Goal: Task Accomplishment & Management: Use online tool/utility

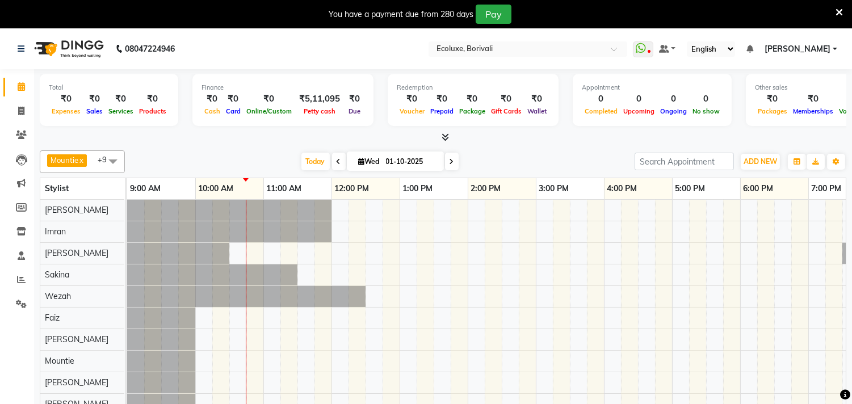
click at [337, 161] on icon at bounding box center [339, 161] width 5 height 7
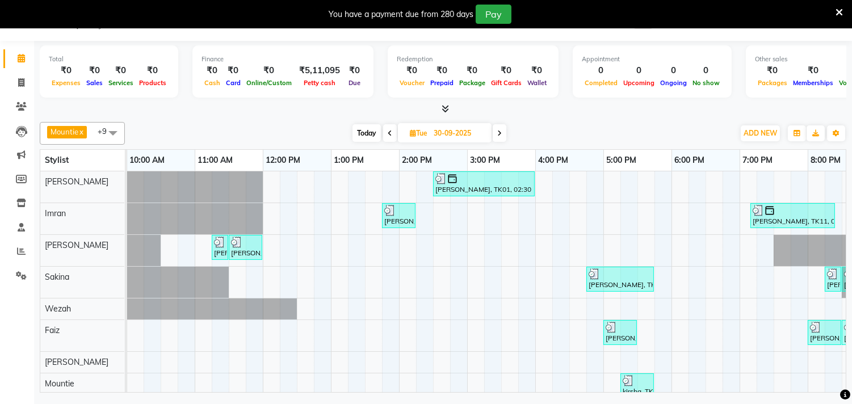
click at [392, 131] on span at bounding box center [390, 133] width 14 height 18
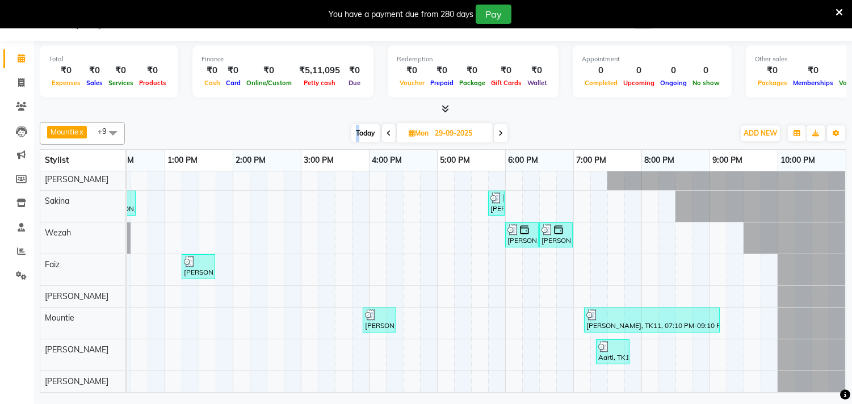
click at [357, 129] on span "Today" at bounding box center [366, 133] width 28 height 18
type input "01-10-2025"
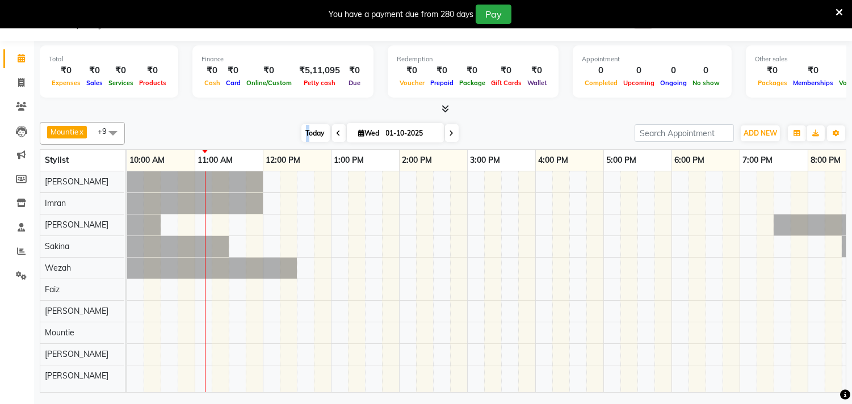
click at [306, 137] on span "Today" at bounding box center [316, 133] width 28 height 18
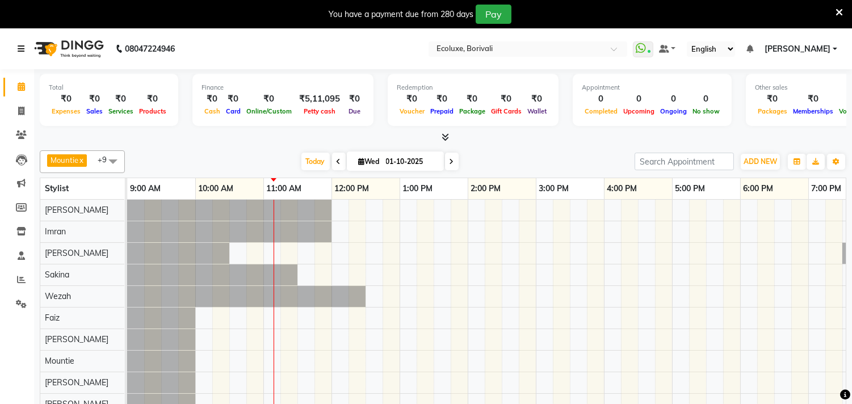
click at [18, 47] on icon at bounding box center [21, 49] width 7 height 8
click at [828, 46] on span "[PERSON_NAME]" at bounding box center [798, 49] width 66 height 12
click at [18, 48] on icon at bounding box center [21, 49] width 7 height 8
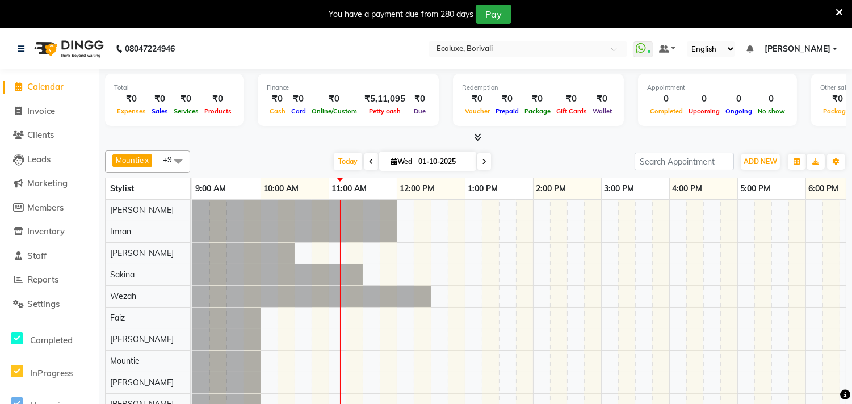
click at [315, 57] on nav "08047224946 Select Location × Ecoluxe, Borivali WhatsApp Status ✕ Status: Conne…" at bounding box center [426, 48] width 852 height 41
click at [20, 48] on icon at bounding box center [21, 49] width 7 height 8
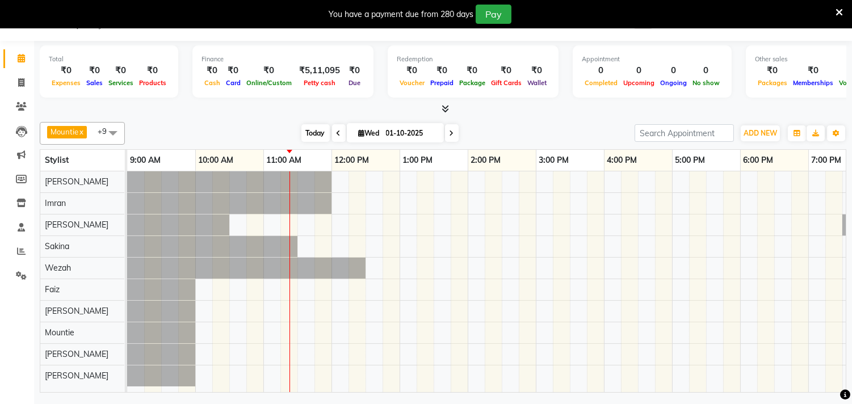
click at [316, 134] on span "Today" at bounding box center [316, 133] width 28 height 18
click at [450, 133] on icon at bounding box center [452, 133] width 5 height 7
type input "02-10-2025"
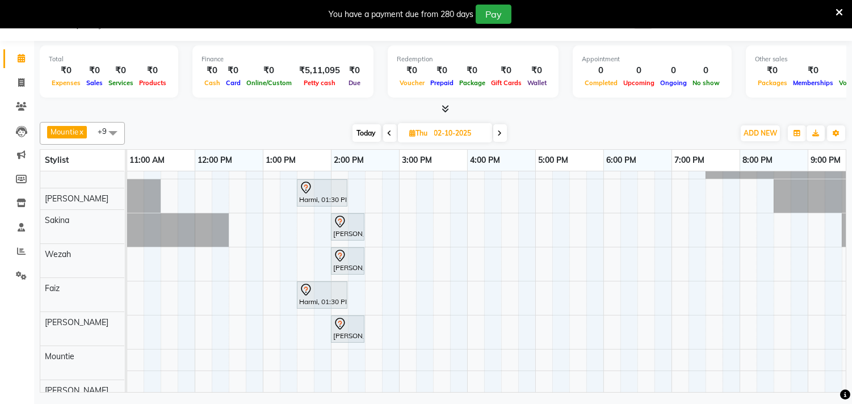
scroll to position [91, 0]
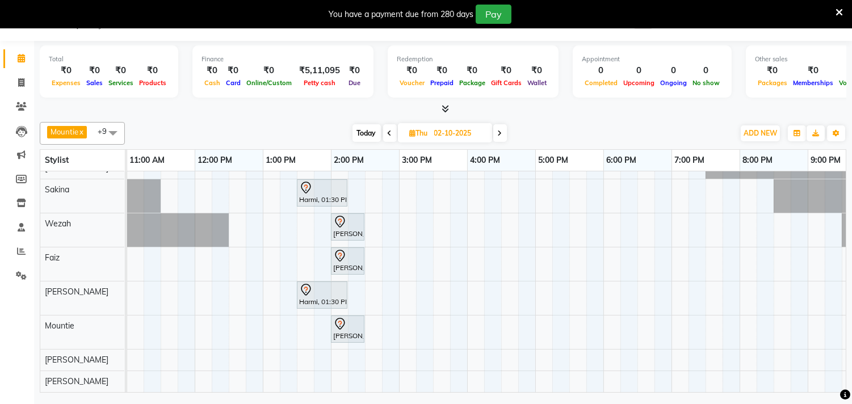
click at [274, 349] on div "[PERSON_NAME], 02:00 PM-04:00 PM, Touchup - Root Touch (Up To 2 Inch) [PERSON_N…" at bounding box center [467, 241] width 954 height 303
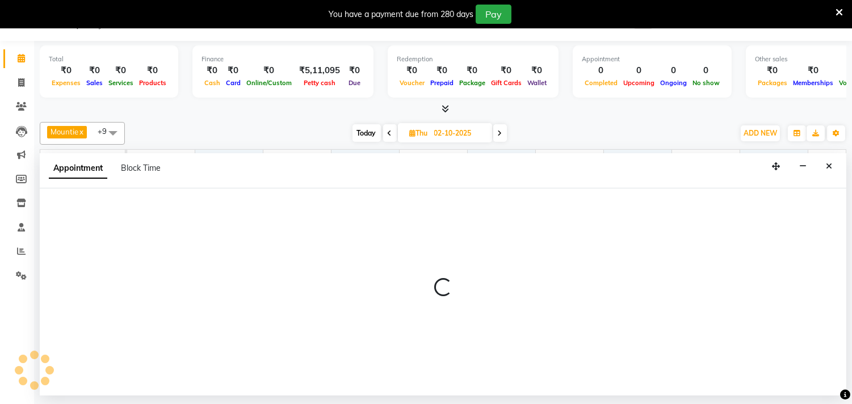
select select "90619"
select select "tentative"
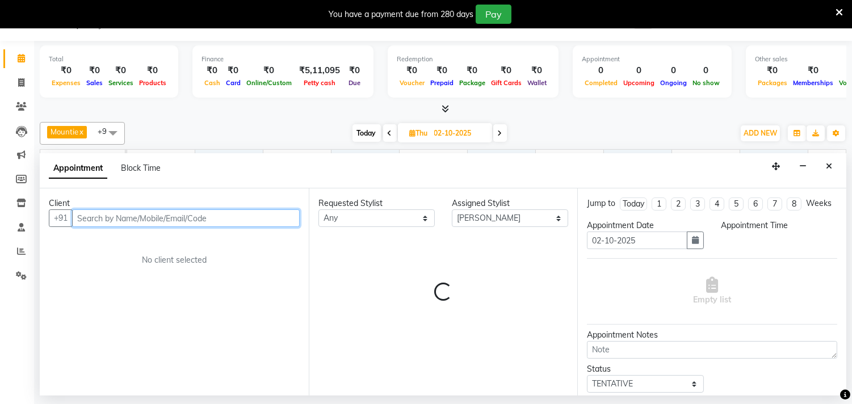
select select "780"
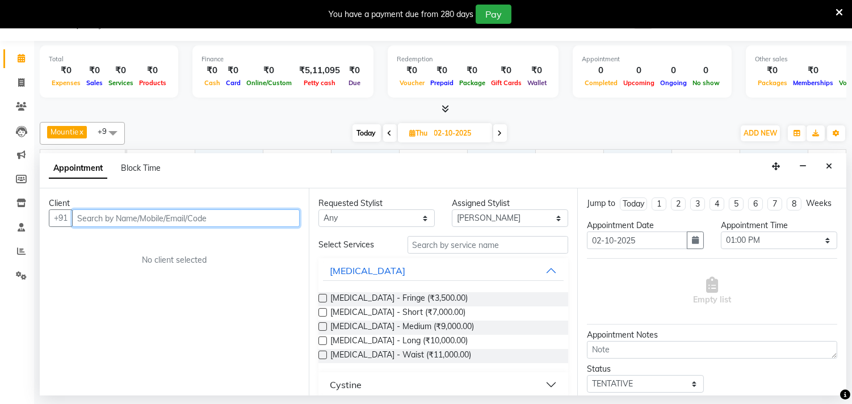
click at [212, 224] on input "text" at bounding box center [186, 219] width 228 height 18
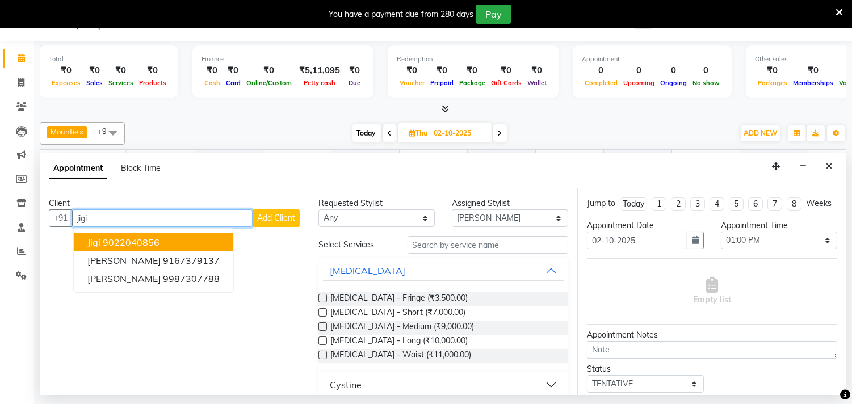
click at [157, 239] on ngb-highlight "9022040856" at bounding box center [131, 242] width 57 height 11
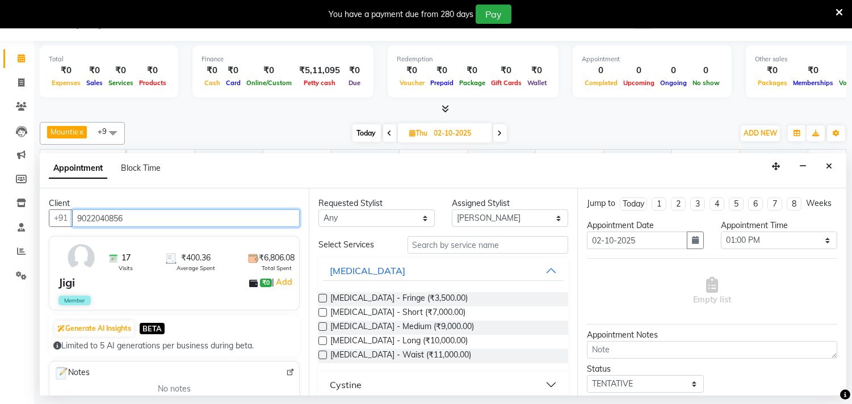
type input "9022040856"
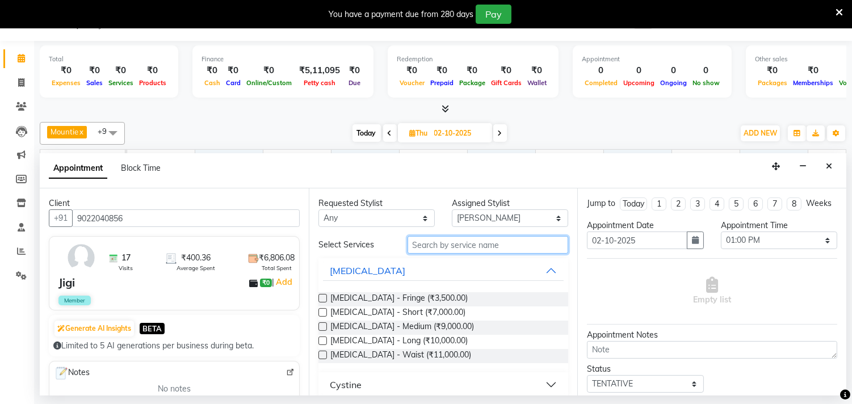
click at [409, 245] on input "text" at bounding box center [488, 245] width 161 height 18
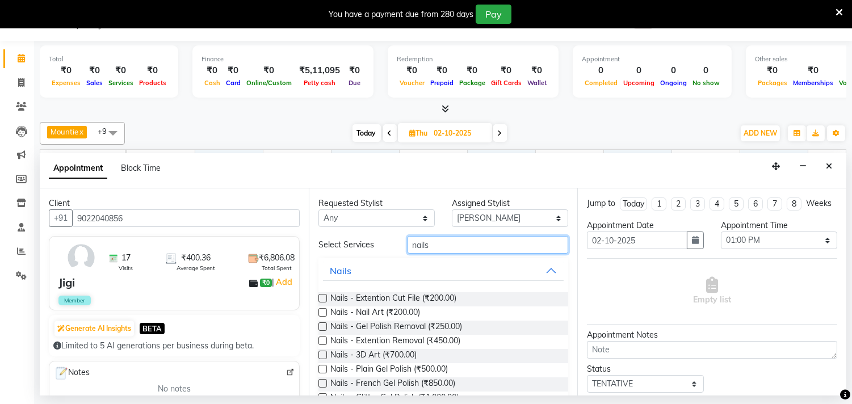
type input "nails"
drag, startPoint x: 323, startPoint y: 297, endPoint x: 345, endPoint y: 309, distance: 25.7
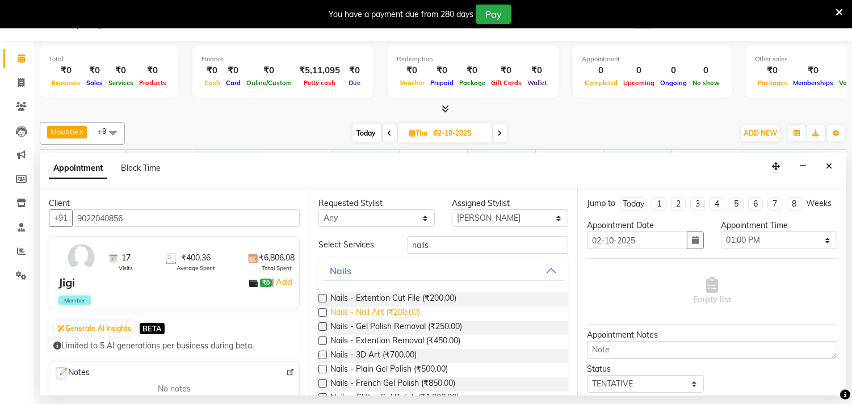
click at [324, 297] on label at bounding box center [323, 298] width 9 height 9
click at [324, 297] on input "checkbox" at bounding box center [322, 299] width 7 height 7
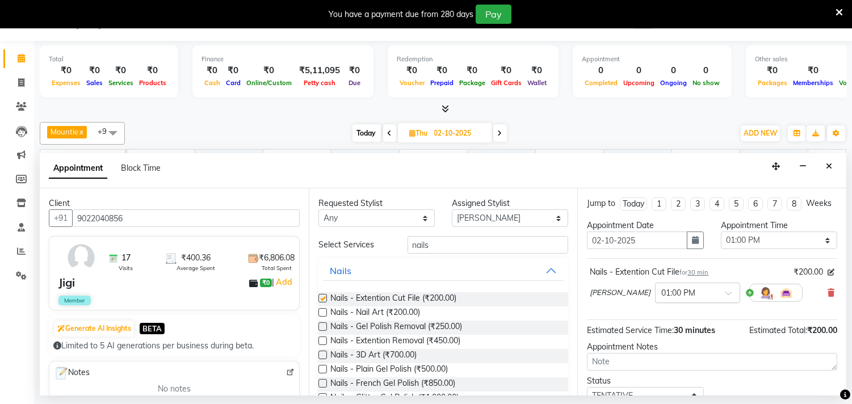
checkbox input "false"
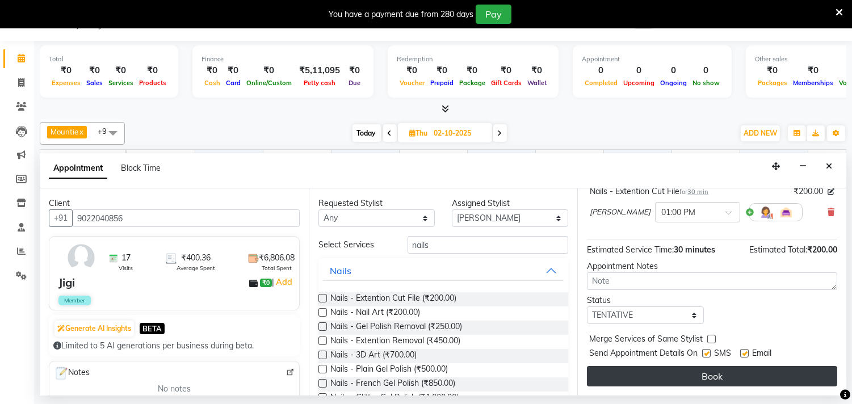
click at [654, 370] on button "Book" at bounding box center [712, 376] width 250 height 20
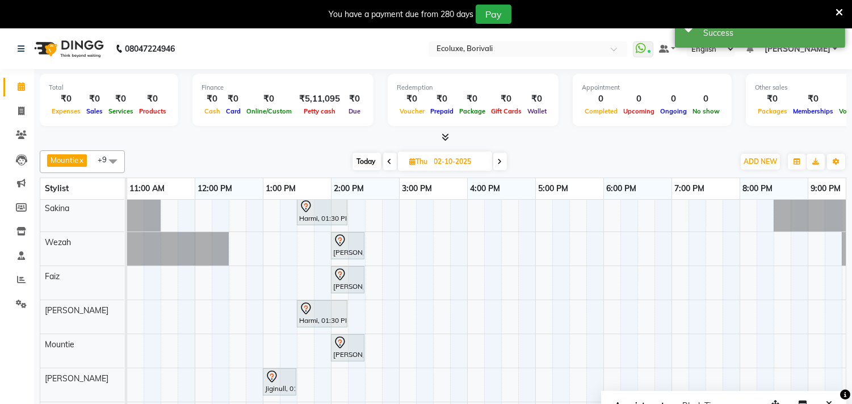
scroll to position [0, 0]
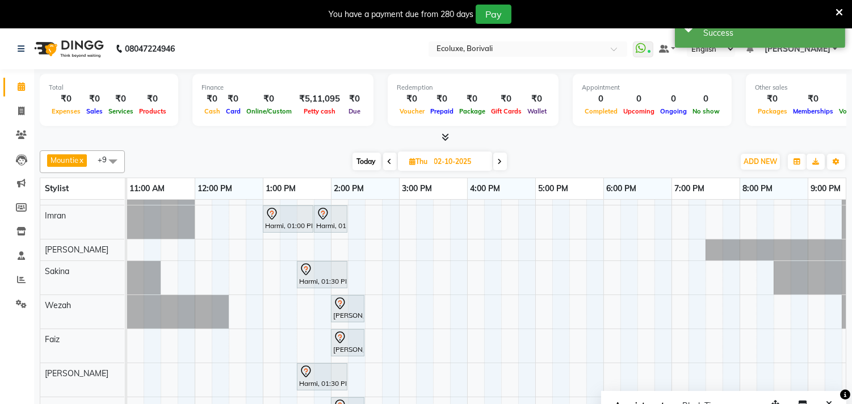
click at [543, 253] on div "[PERSON_NAME], 02:00 PM-04:00 PM, Touchup - Root Touch (Up To 2 Inch) [PERSON_N…" at bounding box center [467, 329] width 954 height 315
select select "36344"
select select "tentative"
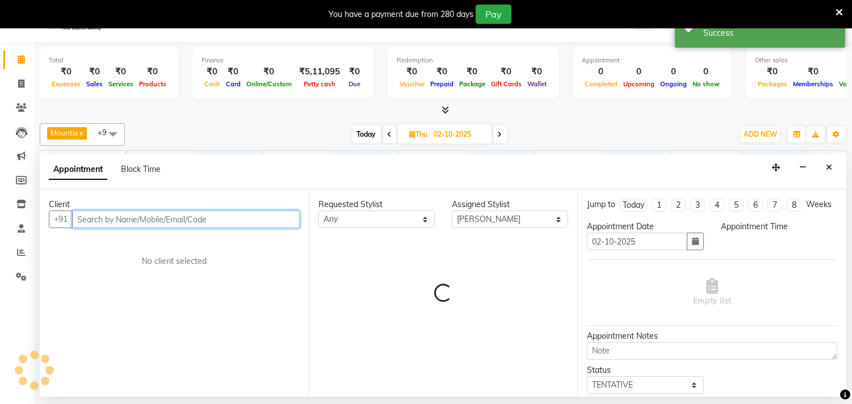
select select "1020"
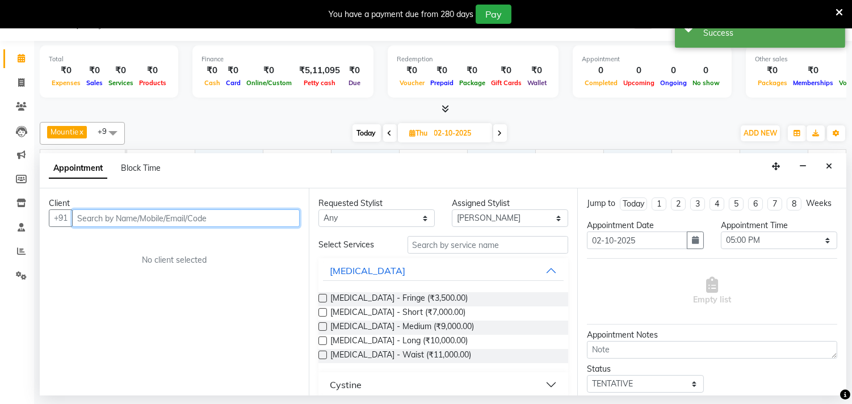
click at [243, 212] on input "text" at bounding box center [186, 219] width 228 height 18
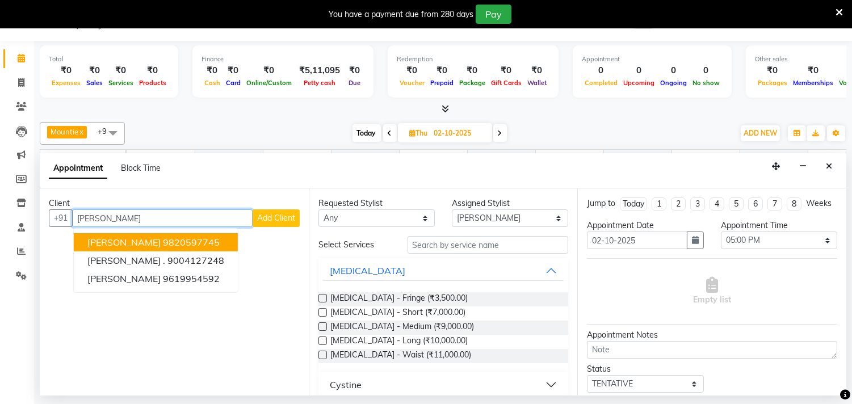
drag, startPoint x: 150, startPoint y: 237, endPoint x: 271, endPoint y: 274, distance: 126.5
click at [150, 239] on button "[PERSON_NAME] 9820597745" at bounding box center [156, 242] width 164 height 18
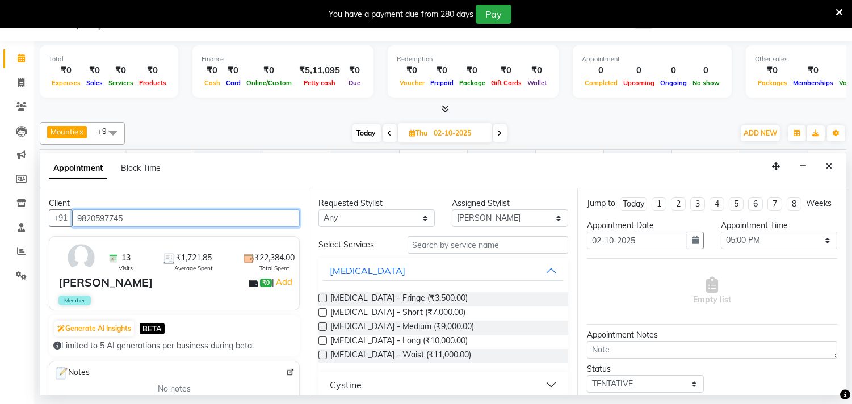
type input "9820597745"
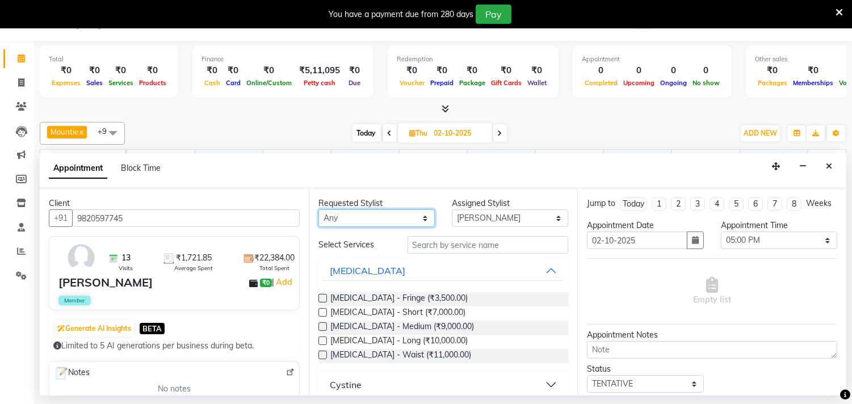
click at [361, 218] on select "Any [PERSON_NAME] [PERSON_NAME] Faiz [PERSON_NAME] [PERSON_NAME] [PERSON_NAME] …" at bounding box center [377, 219] width 116 height 18
select select "36344"
click at [319, 210] on select "Any [PERSON_NAME] [PERSON_NAME] Faiz [PERSON_NAME] [PERSON_NAME] [PERSON_NAME] …" at bounding box center [377, 219] width 116 height 18
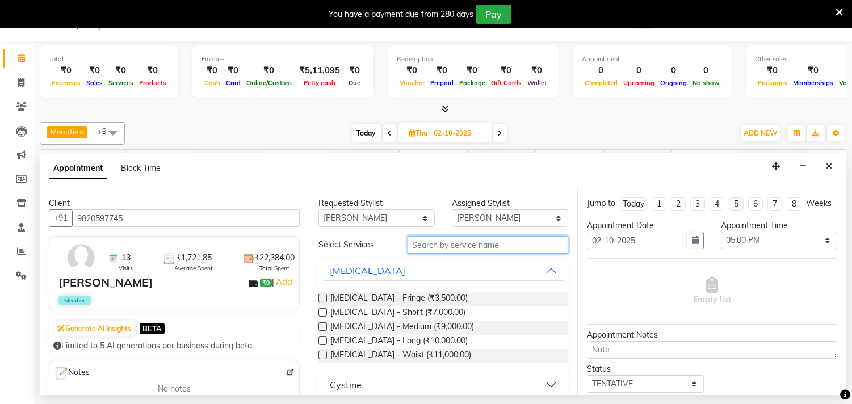
click at [446, 241] on input "text" at bounding box center [488, 245] width 161 height 18
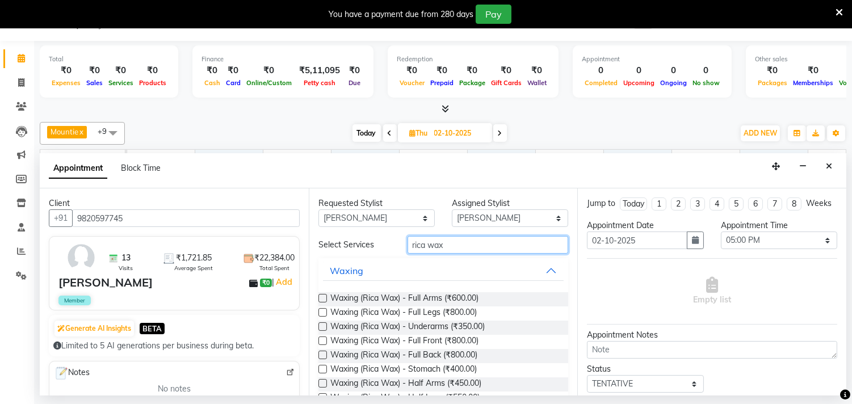
type input "rica wax"
click at [321, 299] on label at bounding box center [323, 298] width 9 height 9
click at [321, 299] on input "checkbox" at bounding box center [322, 299] width 7 height 7
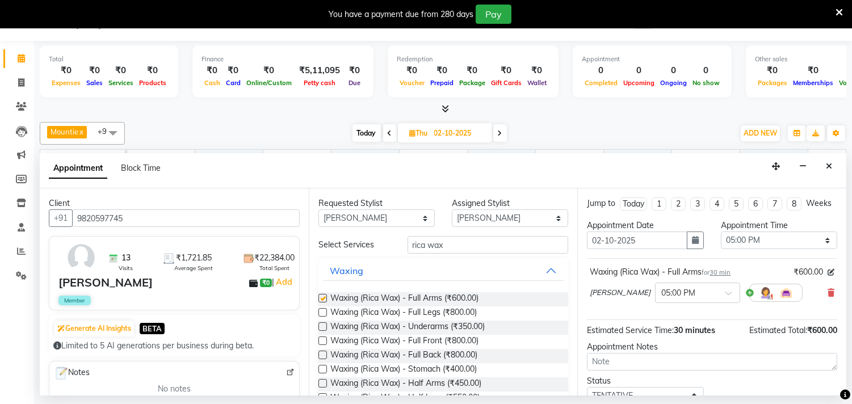
checkbox input "false"
drag, startPoint x: 324, startPoint y: 311, endPoint x: 324, endPoint y: 323, distance: 11.9
click at [324, 311] on label at bounding box center [323, 312] width 9 height 9
click at [324, 311] on input "checkbox" at bounding box center [322, 313] width 7 height 7
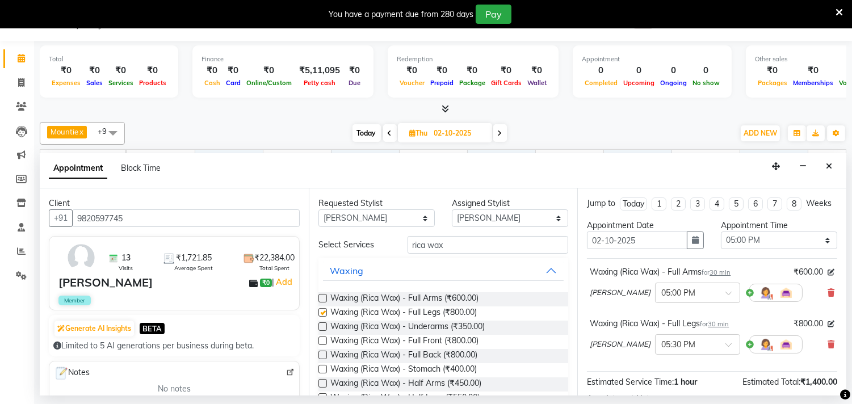
checkbox input "false"
click at [323, 325] on label at bounding box center [323, 327] width 9 height 9
click at [323, 325] on input "checkbox" at bounding box center [322, 327] width 7 height 7
checkbox input "false"
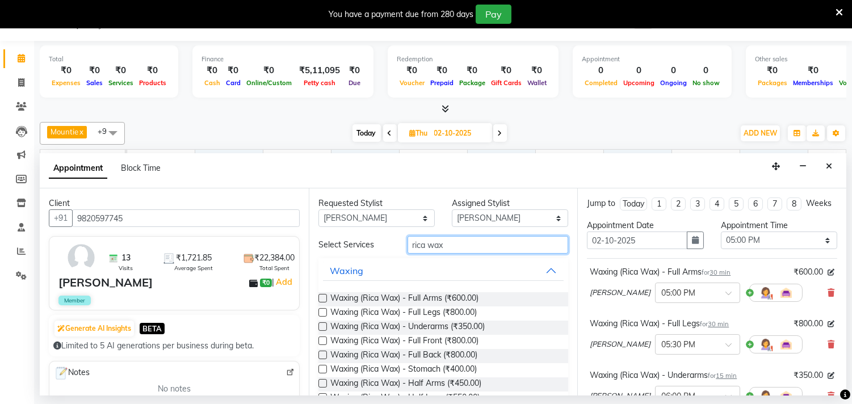
click at [452, 243] on input "rica wax" at bounding box center [488, 245] width 161 height 18
type input "r"
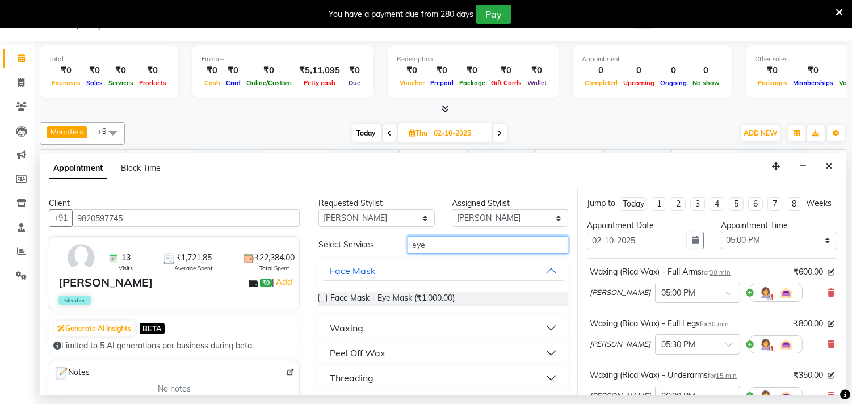
type input "eye"
click at [371, 379] on div "Threading" at bounding box center [352, 378] width 44 height 14
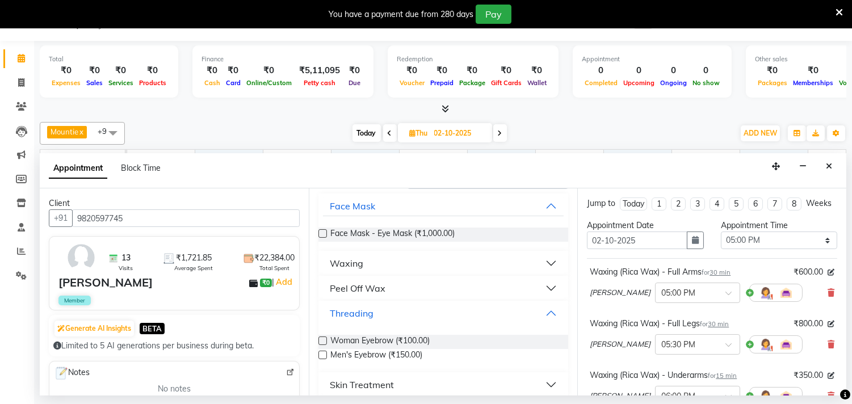
scroll to position [125, 0]
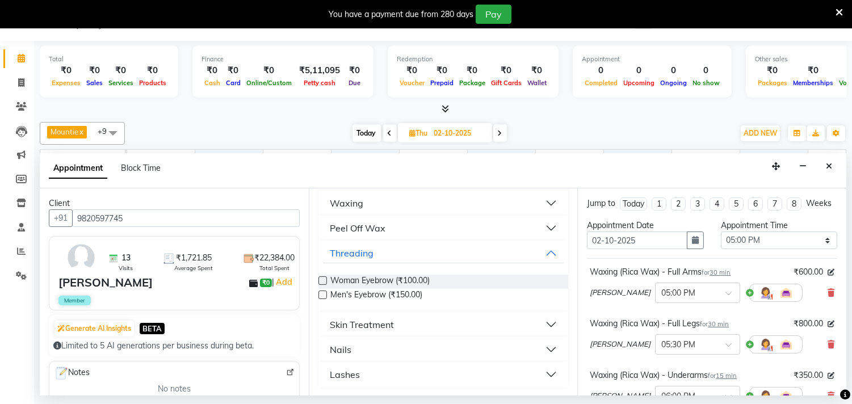
click at [321, 281] on label at bounding box center [323, 281] width 9 height 9
click at [321, 281] on input "checkbox" at bounding box center [322, 281] width 7 height 7
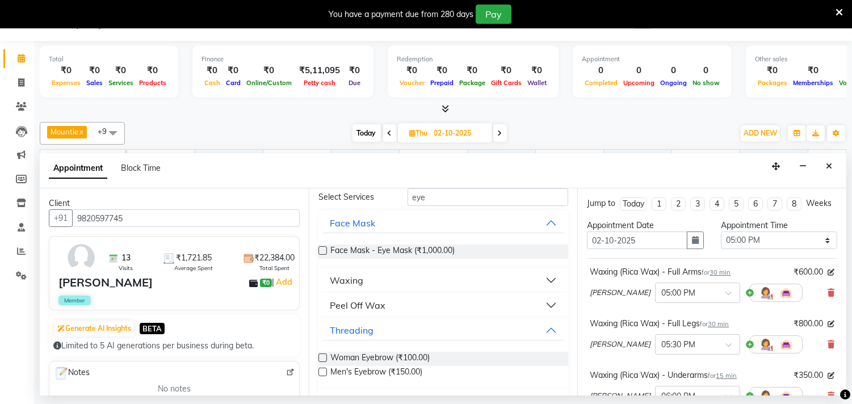
checkbox input "false"
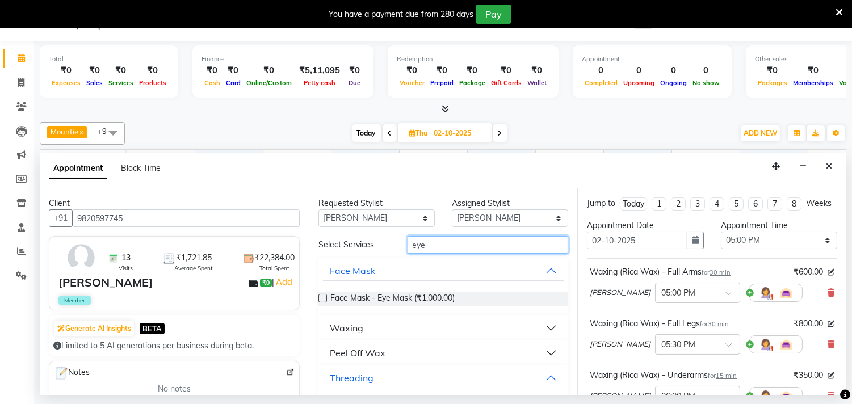
click at [447, 240] on input "eye" at bounding box center [488, 245] width 161 height 18
type input "e"
type input "upp"
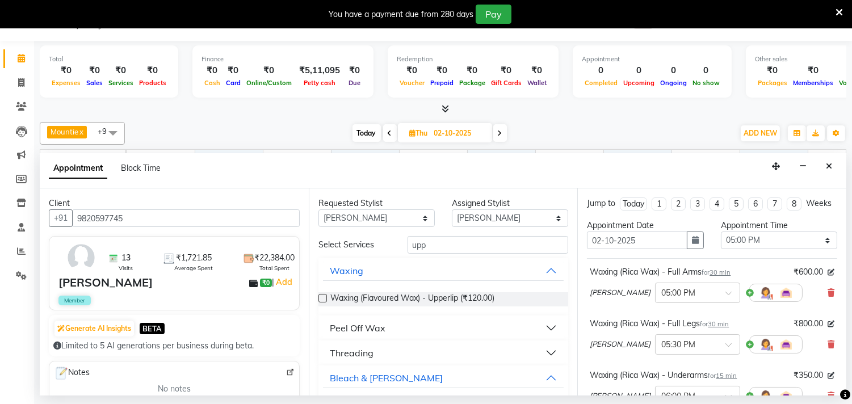
click at [371, 353] on div "Threading" at bounding box center [352, 353] width 44 height 14
drag, startPoint x: 324, startPoint y: 379, endPoint x: 330, endPoint y: 376, distance: 6.3
click at [325, 379] on label at bounding box center [323, 381] width 9 height 9
click at [325, 379] on input "checkbox" at bounding box center [322, 381] width 7 height 7
checkbox input "false"
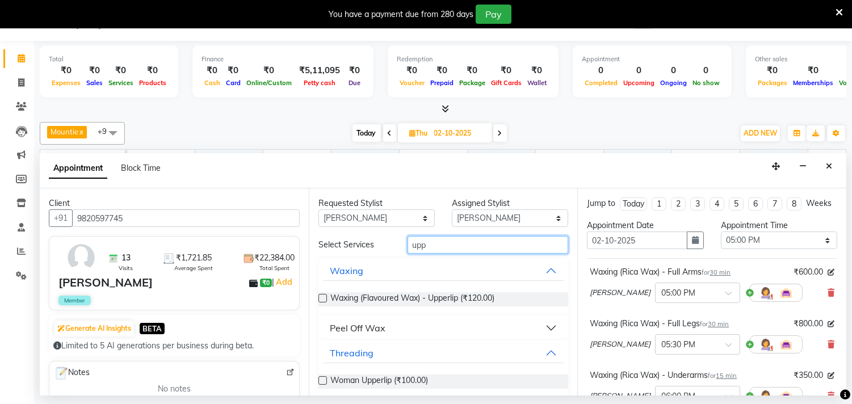
click at [437, 249] on input "upp" at bounding box center [488, 245] width 161 height 18
type input "u"
type input "for"
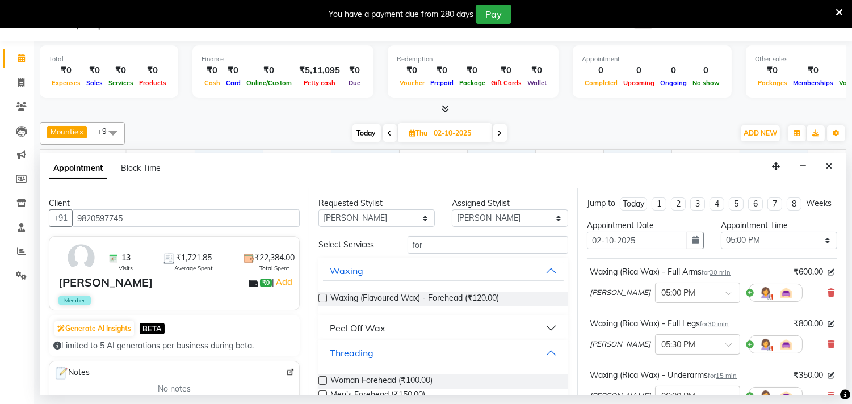
click at [321, 379] on label at bounding box center [323, 381] width 9 height 9
click at [321, 379] on input "checkbox" at bounding box center [322, 381] width 7 height 7
checkbox input "false"
click at [460, 215] on select "Select [PERSON_NAME] [PERSON_NAME] Faiz [PERSON_NAME] [PERSON_NAME] [PERSON_NAM…" at bounding box center [510, 219] width 116 height 18
select select "75670"
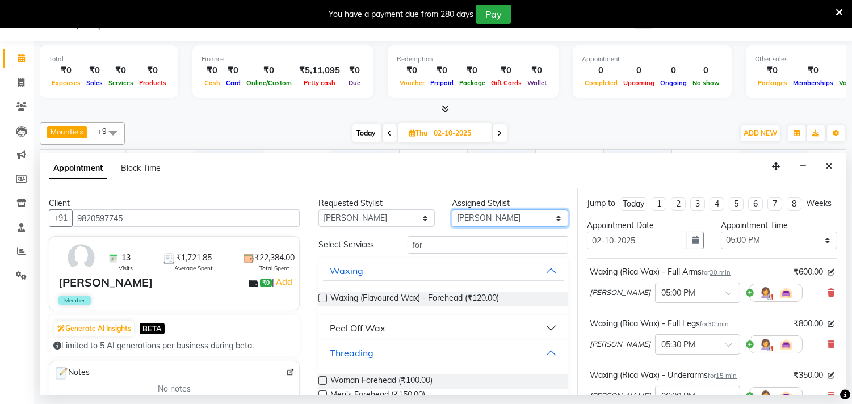
click at [452, 210] on select "Select [PERSON_NAME] [PERSON_NAME] Faiz [PERSON_NAME] [PERSON_NAME] [PERSON_NAM…" at bounding box center [510, 219] width 116 height 18
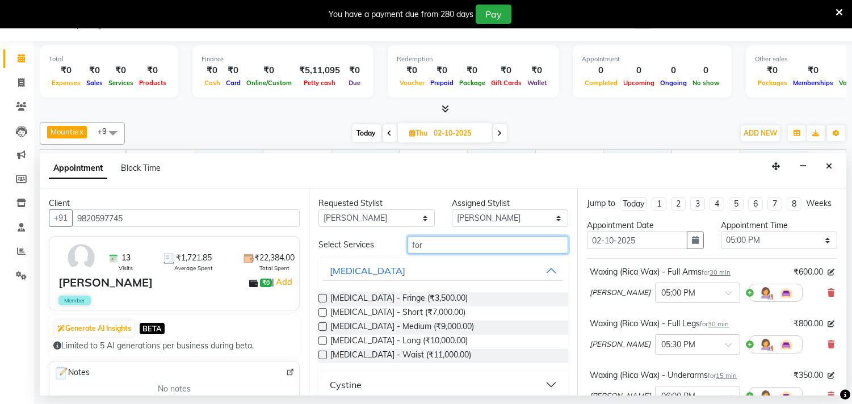
click at [438, 240] on input "for" at bounding box center [488, 245] width 161 height 18
type input "f"
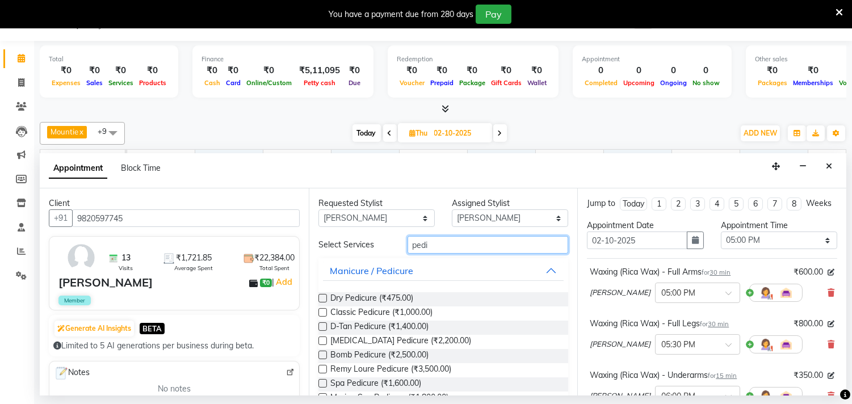
type input "pedi"
click at [319, 311] on label at bounding box center [323, 312] width 9 height 9
click at [319, 311] on input "checkbox" at bounding box center [322, 313] width 7 height 7
checkbox input "false"
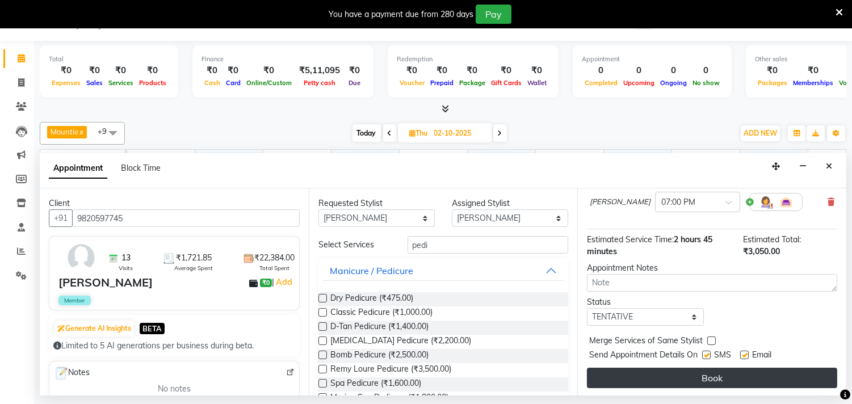
scroll to position [413, 0]
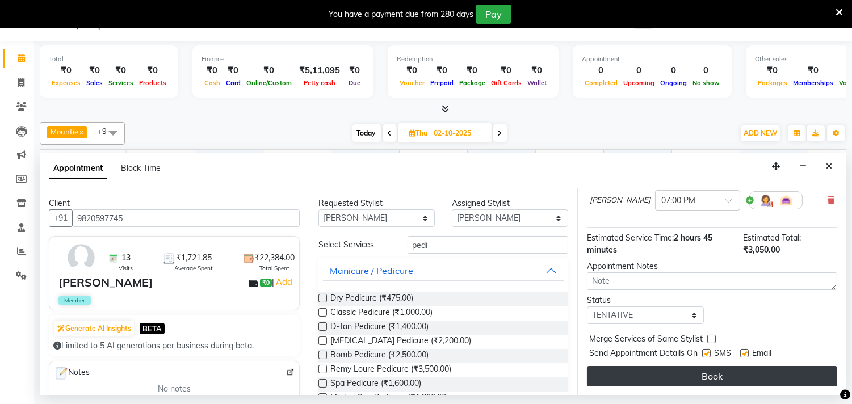
click at [679, 381] on button "Book" at bounding box center [712, 376] width 250 height 20
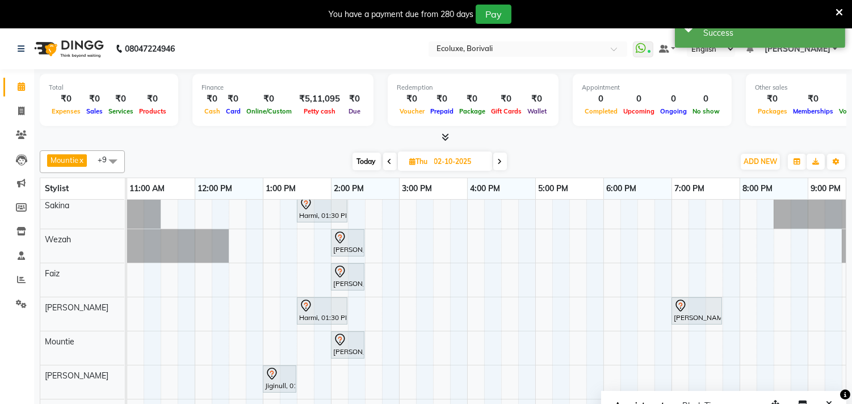
scroll to position [116, 0]
click at [830, 399] on button "Close" at bounding box center [829, 405] width 16 height 18
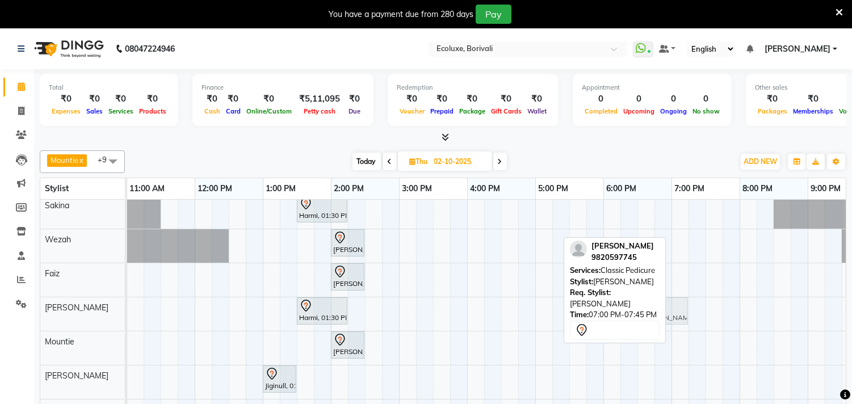
drag, startPoint x: 678, startPoint y: 300, endPoint x: 649, endPoint y: 298, distance: 28.5
click at [649, 298] on div "Mountie x [PERSON_NAME] x [PERSON_NAME] x [PERSON_NAME] x [PERSON_NAME] x [PERS…" at bounding box center [443, 283] width 807 height 275
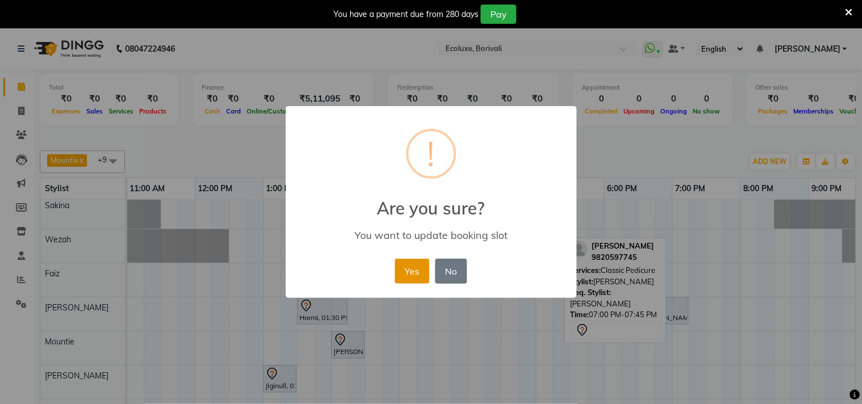
click at [400, 265] on button "Yes" at bounding box center [412, 271] width 35 height 25
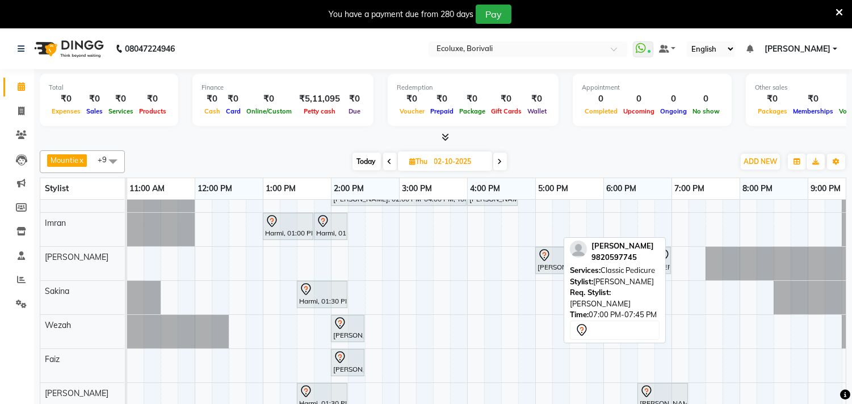
scroll to position [0, 0]
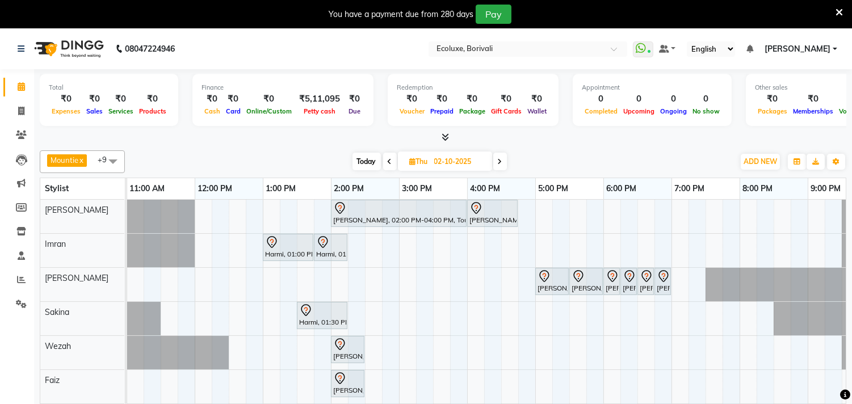
click at [281, 215] on div "[PERSON_NAME], 02:00 PM-04:00 PM, Touchup - Root Touch (Up To 2 Inch) [PERSON_N…" at bounding box center [467, 364] width 954 height 328
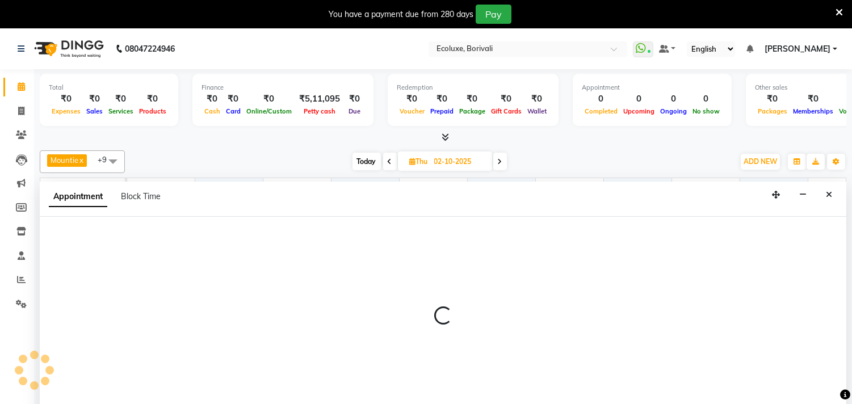
scroll to position [28, 0]
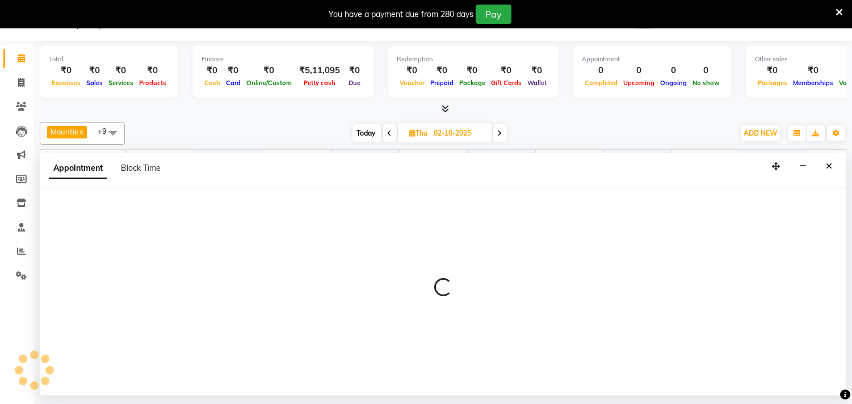
select select "35738"
select select "795"
select select "tentative"
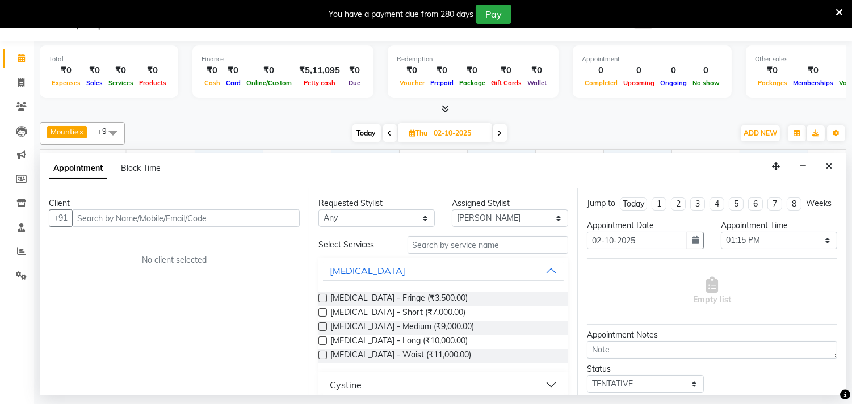
type input "a"
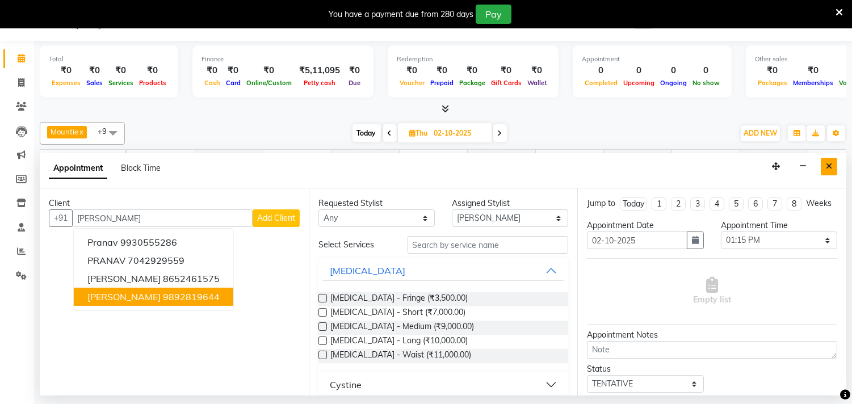
type input "[PERSON_NAME]"
click at [829, 158] on button "Close" at bounding box center [829, 167] width 16 height 18
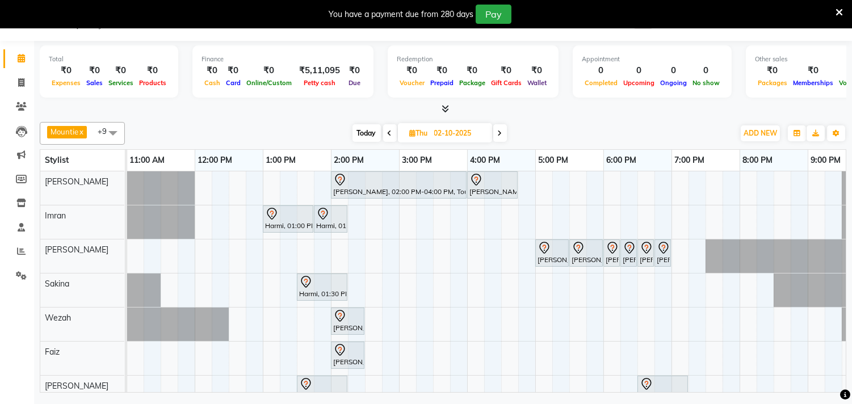
click at [360, 134] on span "Today" at bounding box center [367, 133] width 28 height 18
type input "01-10-2025"
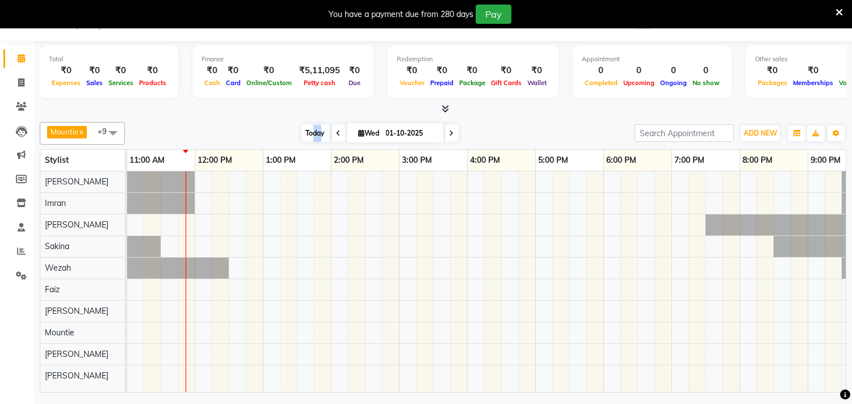
drag, startPoint x: 309, startPoint y: 136, endPoint x: 320, endPoint y: 132, distance: 12.2
click at [319, 133] on span "Today" at bounding box center [316, 133] width 28 height 18
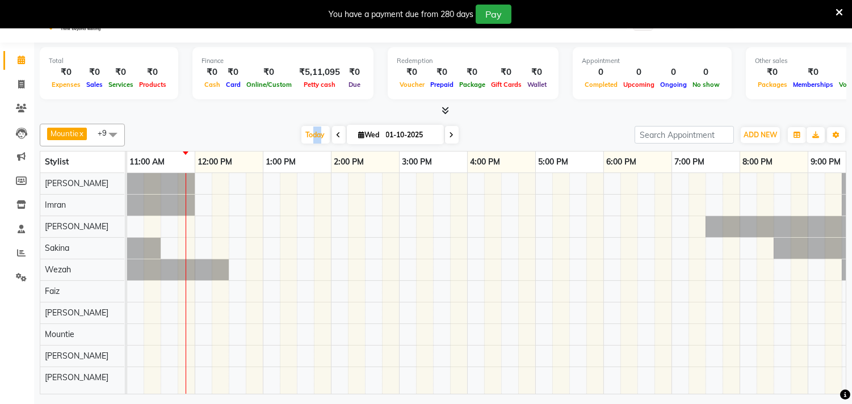
scroll to position [28, 0]
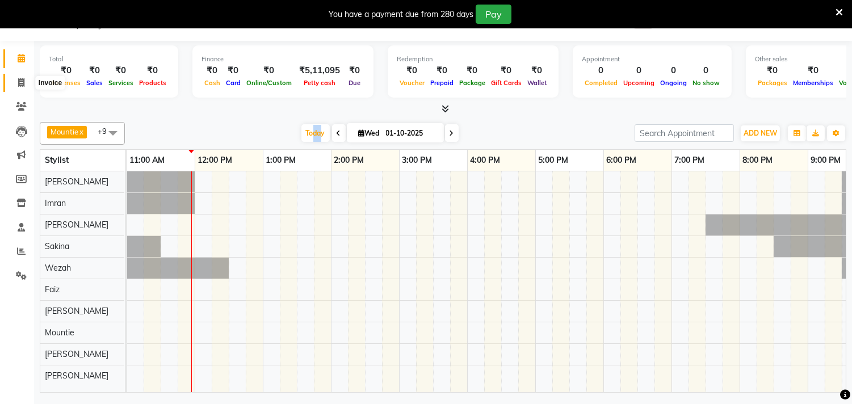
click at [18, 83] on icon at bounding box center [21, 82] width 6 height 9
select select "5386"
select select "service"
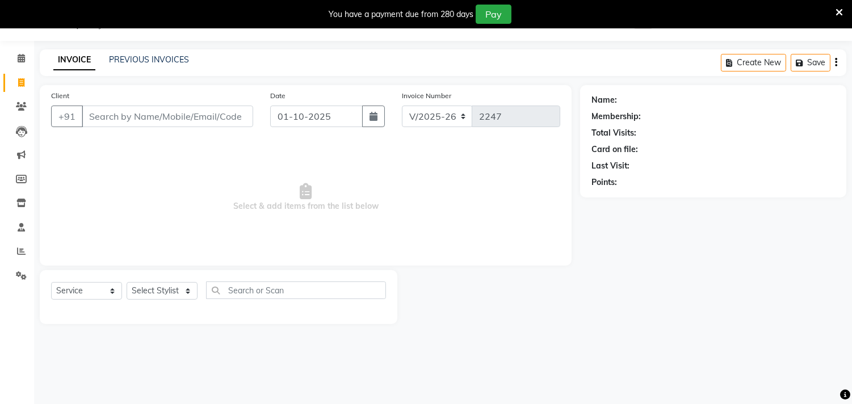
click at [138, 122] on input "Client" at bounding box center [168, 117] width 172 height 22
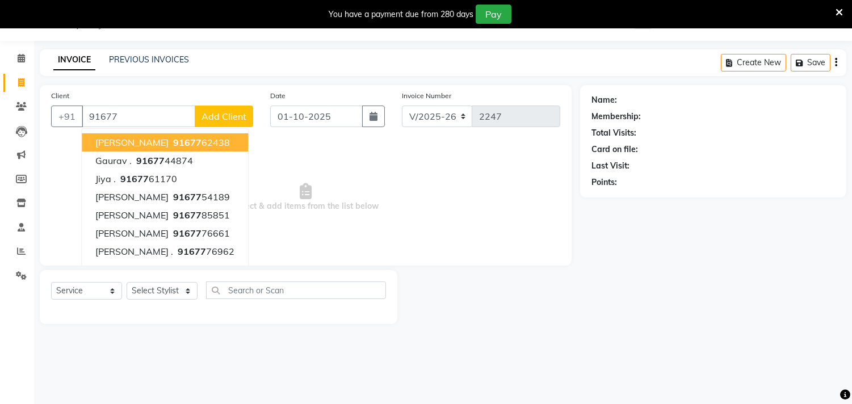
click at [154, 150] on button "[PERSON_NAME] 91677 62438" at bounding box center [165, 142] width 166 height 18
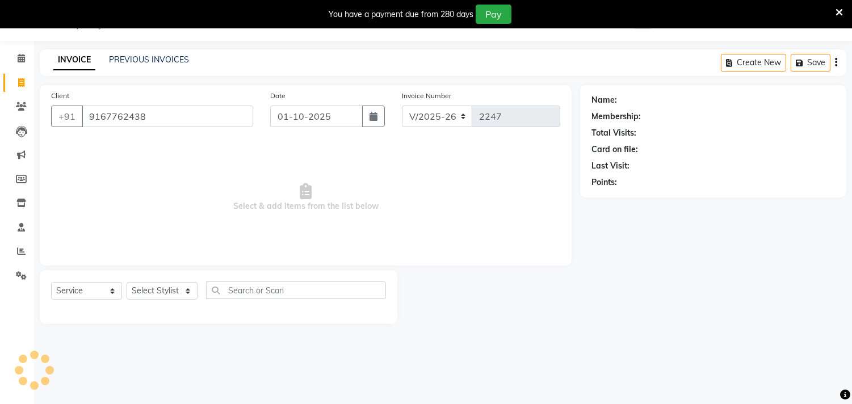
type input "9167762438"
select select "1: Object"
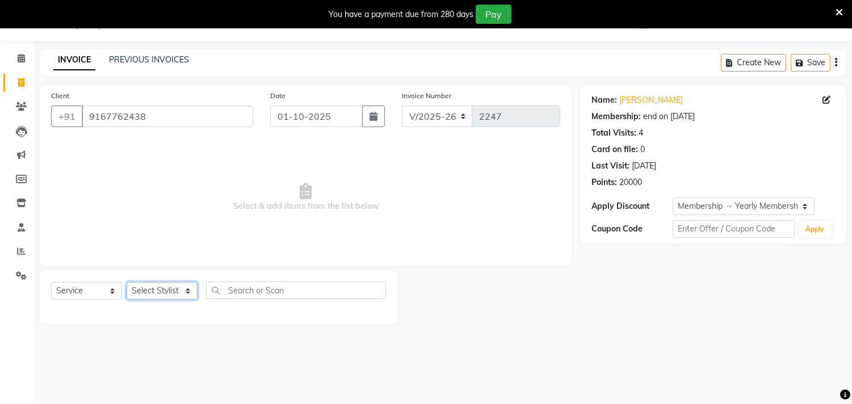
click at [152, 291] on select "Select Stylist [PERSON_NAME] [PERSON_NAME] [PERSON_NAME] Faiz [PERSON_NAME] [PE…" at bounding box center [162, 291] width 71 height 18
select select "83550"
click at [127, 283] on select "Select Stylist [PERSON_NAME] [PERSON_NAME] [PERSON_NAME] Faiz [PERSON_NAME] [PE…" at bounding box center [162, 291] width 71 height 18
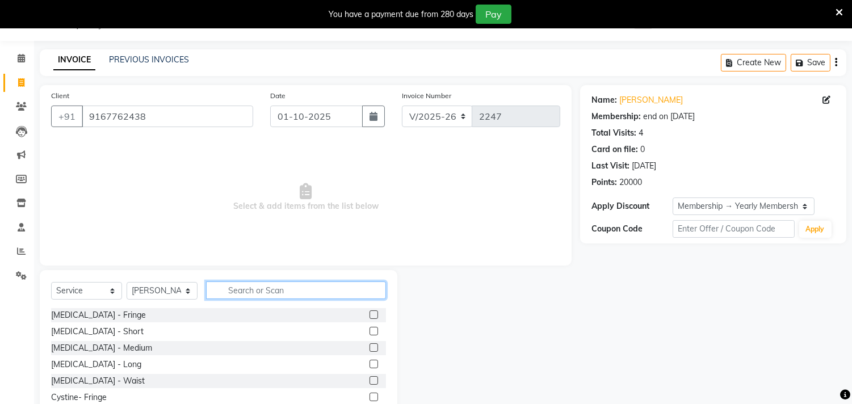
click at [270, 293] on input "text" at bounding box center [296, 291] width 180 height 18
type input "hair"
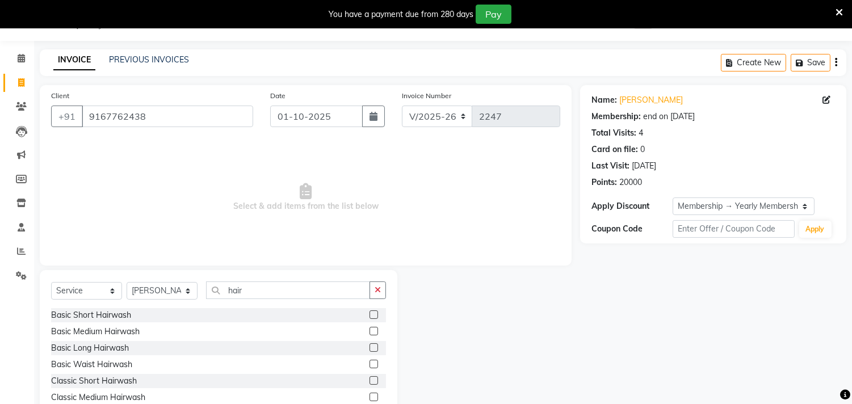
click at [370, 365] on label at bounding box center [374, 364] width 9 height 9
click at [370, 365] on input "checkbox" at bounding box center [373, 364] width 7 height 7
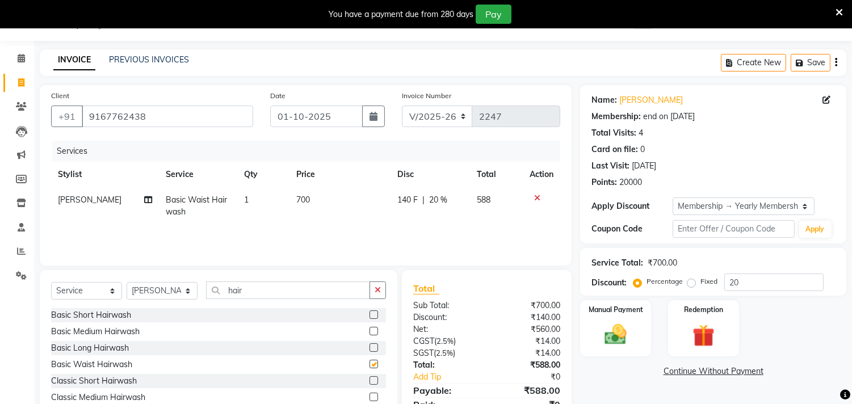
checkbox input "false"
click at [299, 294] on input "hair" at bounding box center [288, 291] width 164 height 18
type input "h"
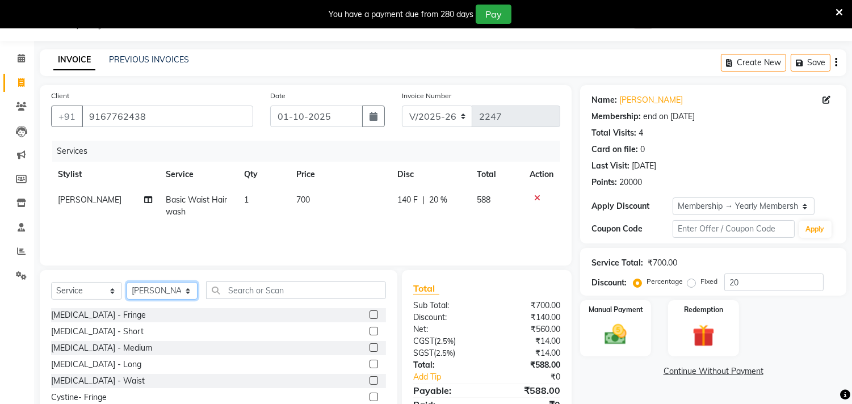
click at [155, 294] on select "Select Stylist [PERSON_NAME] [PERSON_NAME] [PERSON_NAME] Faiz [PERSON_NAME] [PE…" at bounding box center [162, 291] width 71 height 18
select select "36344"
click at [127, 283] on select "Select Stylist [PERSON_NAME] [PERSON_NAME] [PERSON_NAME] Faiz [PERSON_NAME] [PE…" at bounding box center [162, 291] width 71 height 18
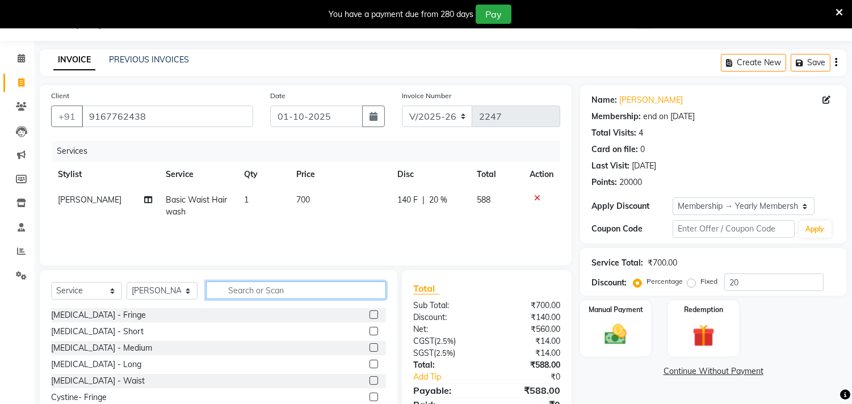
click at [254, 289] on input "text" at bounding box center [296, 291] width 180 height 18
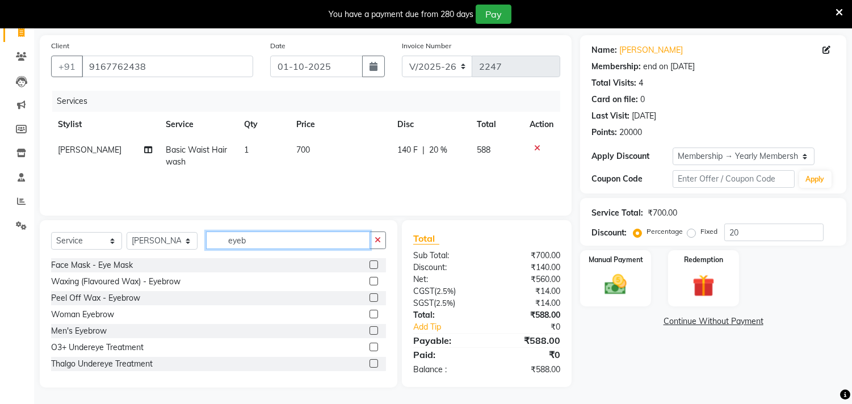
scroll to position [78, 0]
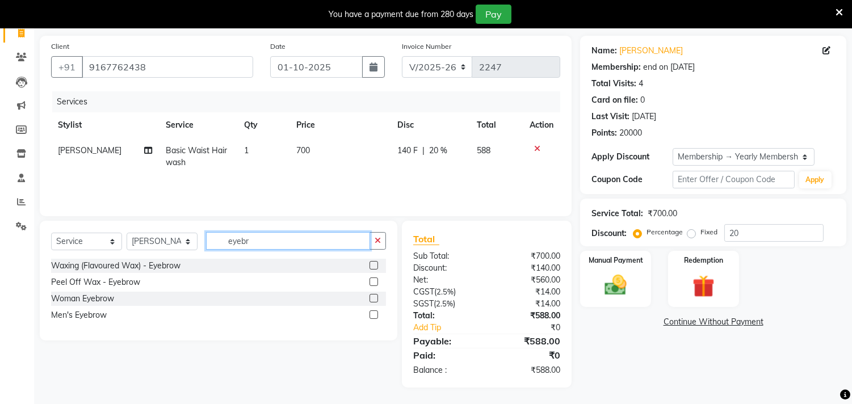
type input "eyebr"
click at [371, 296] on label at bounding box center [374, 298] width 9 height 9
click at [371, 296] on input "checkbox" at bounding box center [373, 298] width 7 height 7
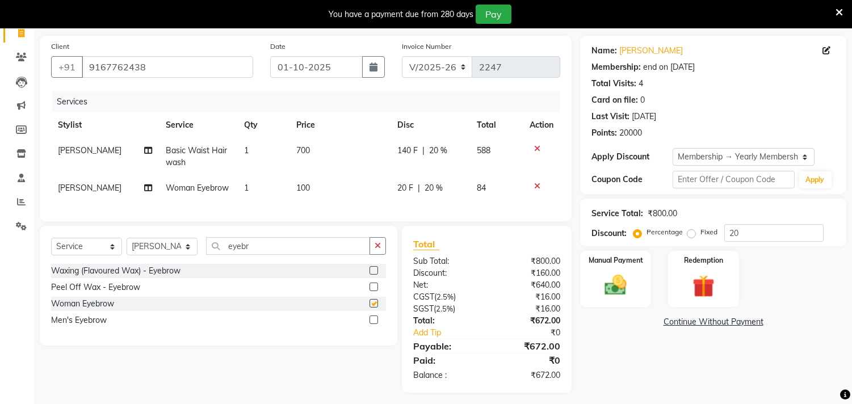
checkbox input "false"
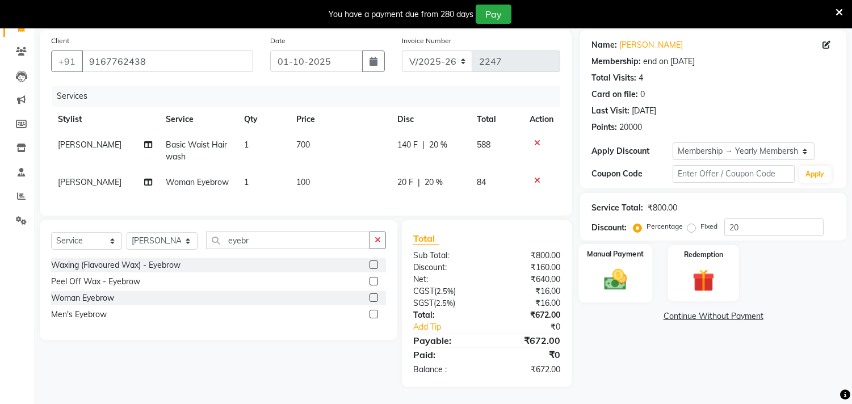
click at [615, 270] on img at bounding box center [615, 280] width 37 height 27
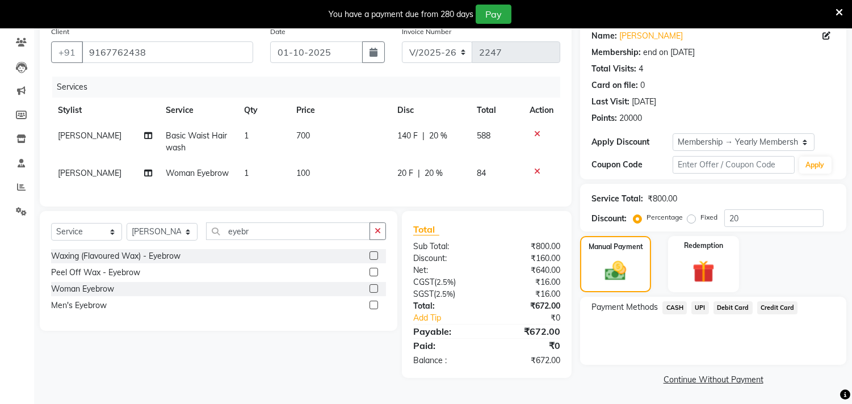
click at [676, 306] on span "CASH" at bounding box center [675, 308] width 24 height 13
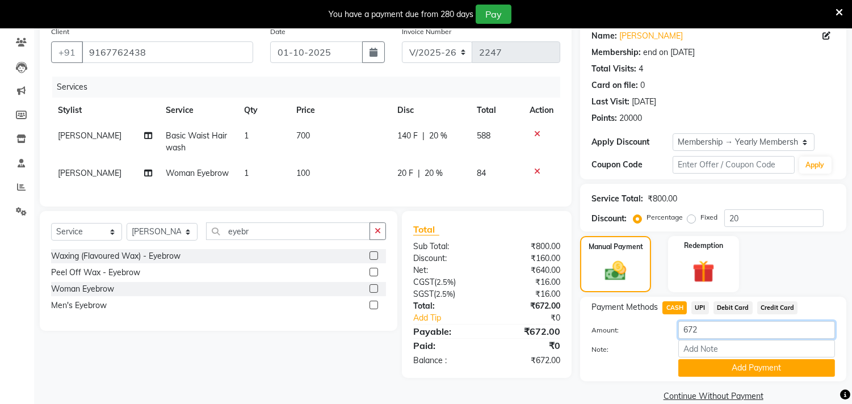
click at [708, 334] on input "672" at bounding box center [757, 330] width 157 height 18
type input "6"
type input "700"
click at [726, 367] on button "Add Payment" at bounding box center [757, 369] width 157 height 18
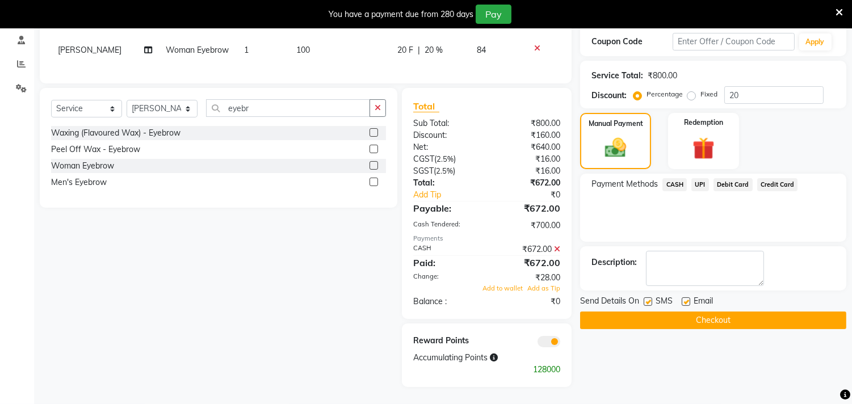
scroll to position [225, 0]
click at [514, 291] on span "Add to wallet" at bounding box center [503, 289] width 40 height 8
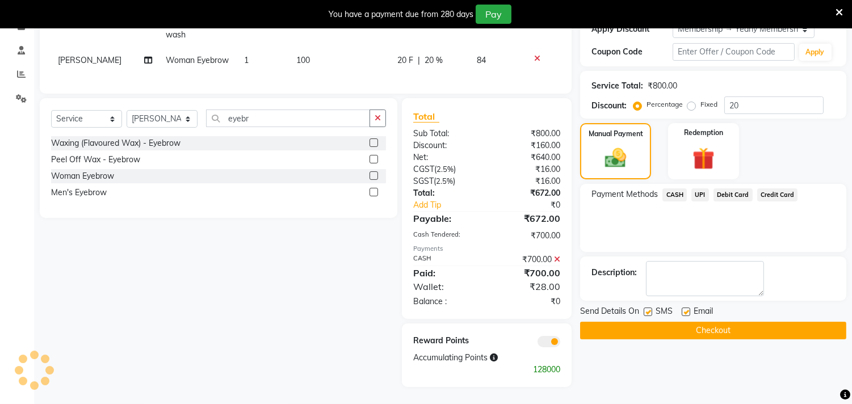
click at [688, 322] on button "Checkout" at bounding box center [713, 331] width 266 height 18
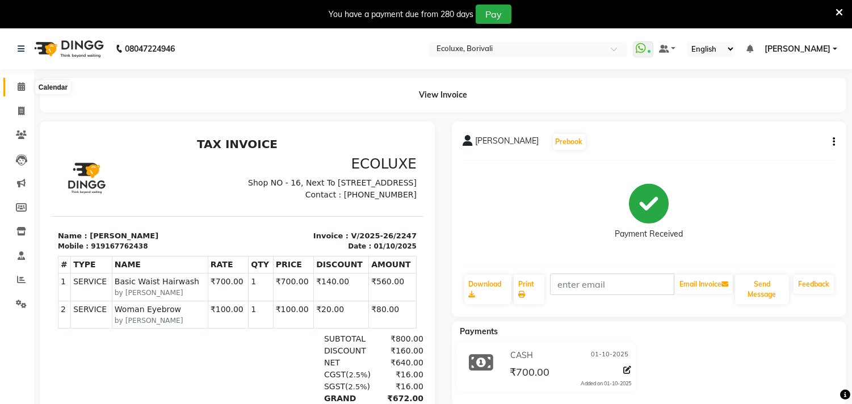
click at [19, 85] on icon at bounding box center [21, 86] width 7 height 9
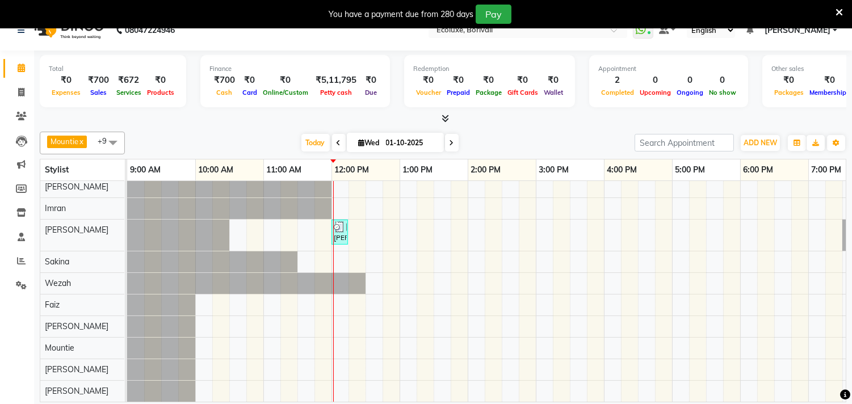
scroll to position [28, 0]
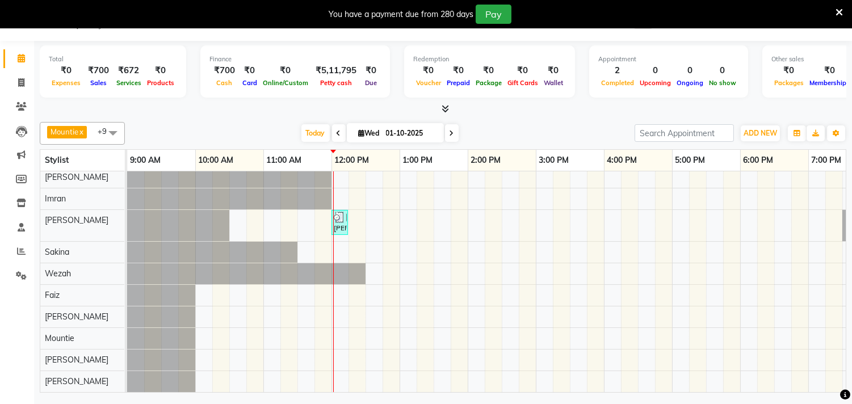
click at [101, 133] on span "+9" at bounding box center [107, 131] width 18 height 9
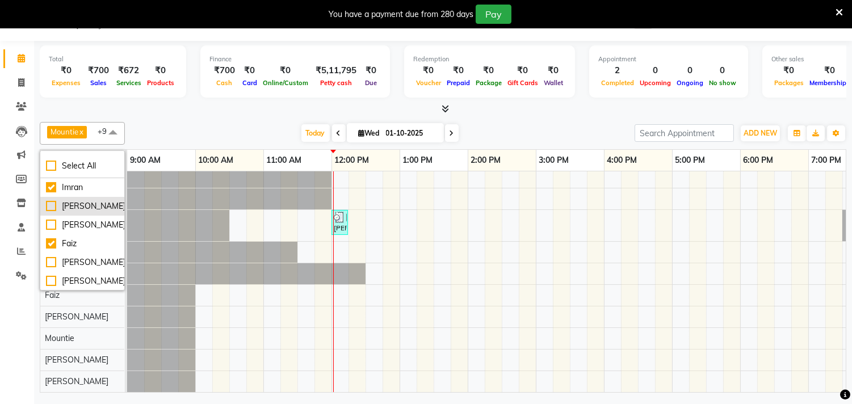
click at [47, 208] on div "[PERSON_NAME]" at bounding box center [82, 206] width 73 height 12
checkbox input "true"
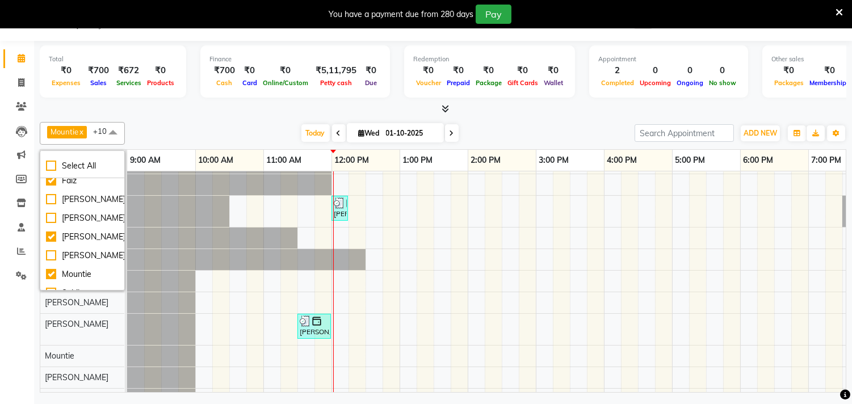
scroll to position [0, 0]
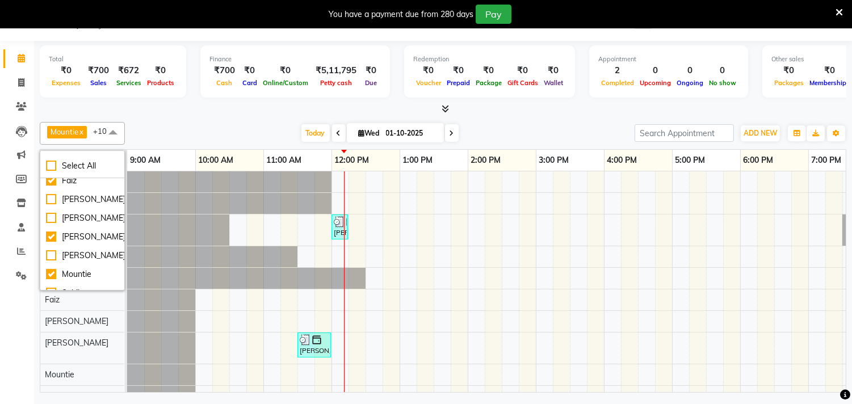
click at [174, 131] on div "[DATE] [DATE]" at bounding box center [380, 133] width 499 height 17
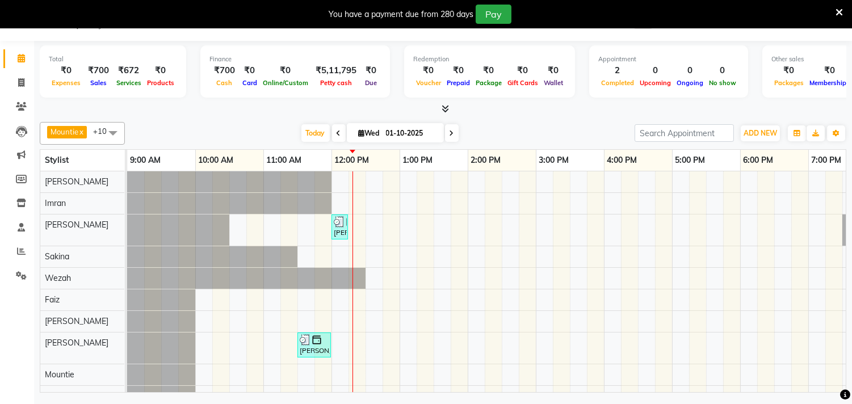
scroll to position [0, 235]
click at [23, 280] on icon at bounding box center [21, 275] width 11 height 9
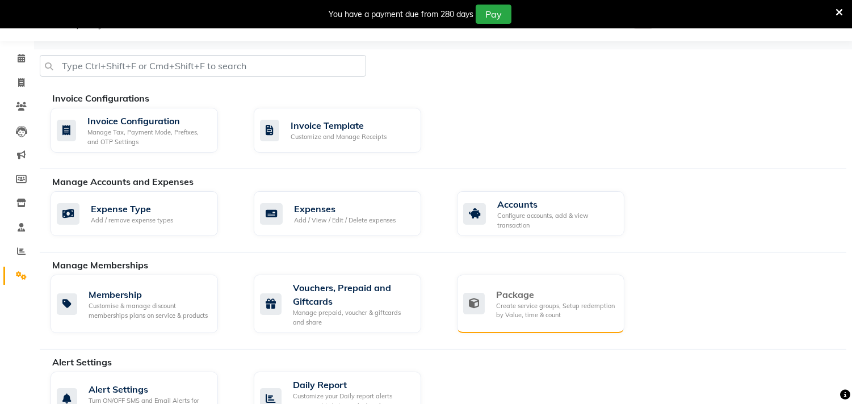
click at [547, 312] on div "Create service groups, Setup redemption by Value, time & count" at bounding box center [555, 311] width 119 height 19
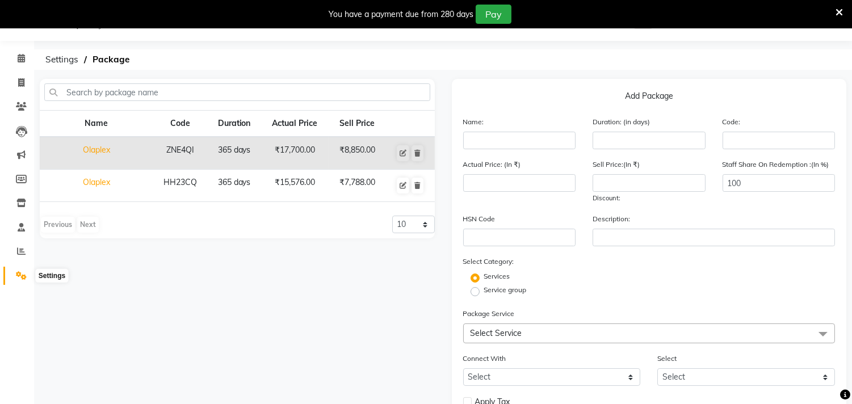
click at [17, 276] on icon at bounding box center [21, 275] width 11 height 9
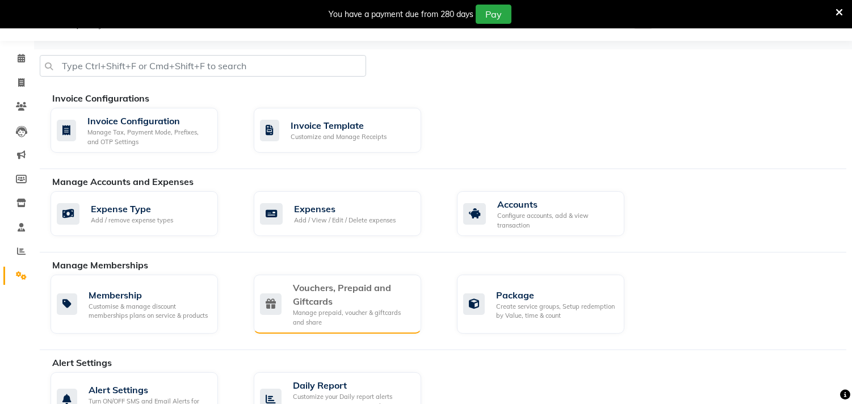
click at [350, 311] on div "Manage prepaid, voucher & giftcards and share" at bounding box center [352, 317] width 119 height 19
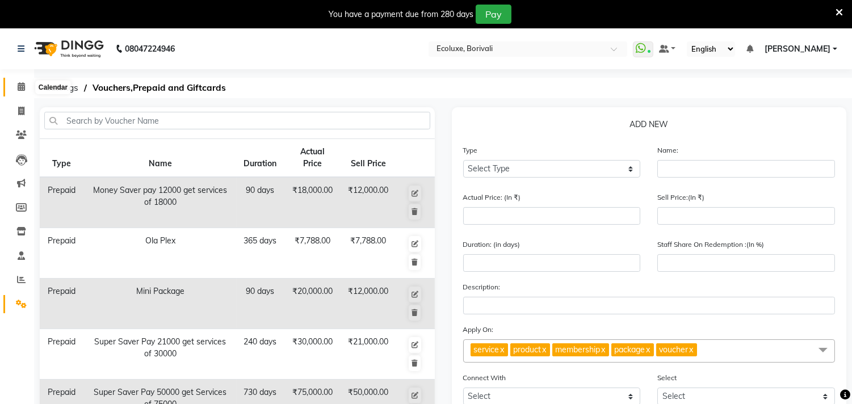
click at [25, 86] on span at bounding box center [21, 87] width 20 height 13
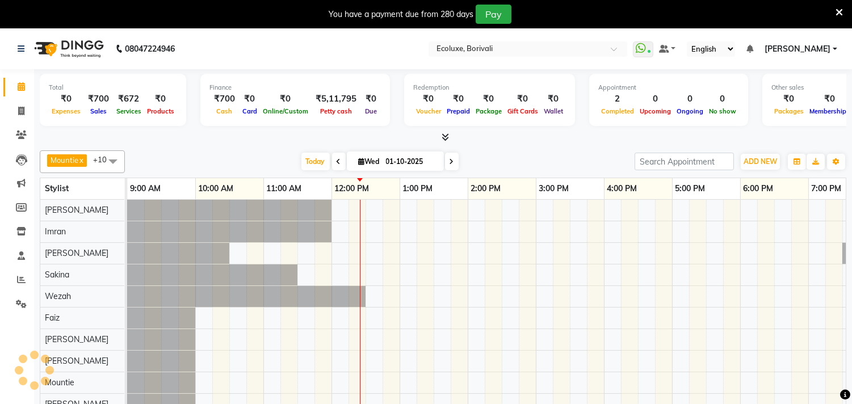
scroll to position [15, 0]
